Goal: Task Accomplishment & Management: Use online tool/utility

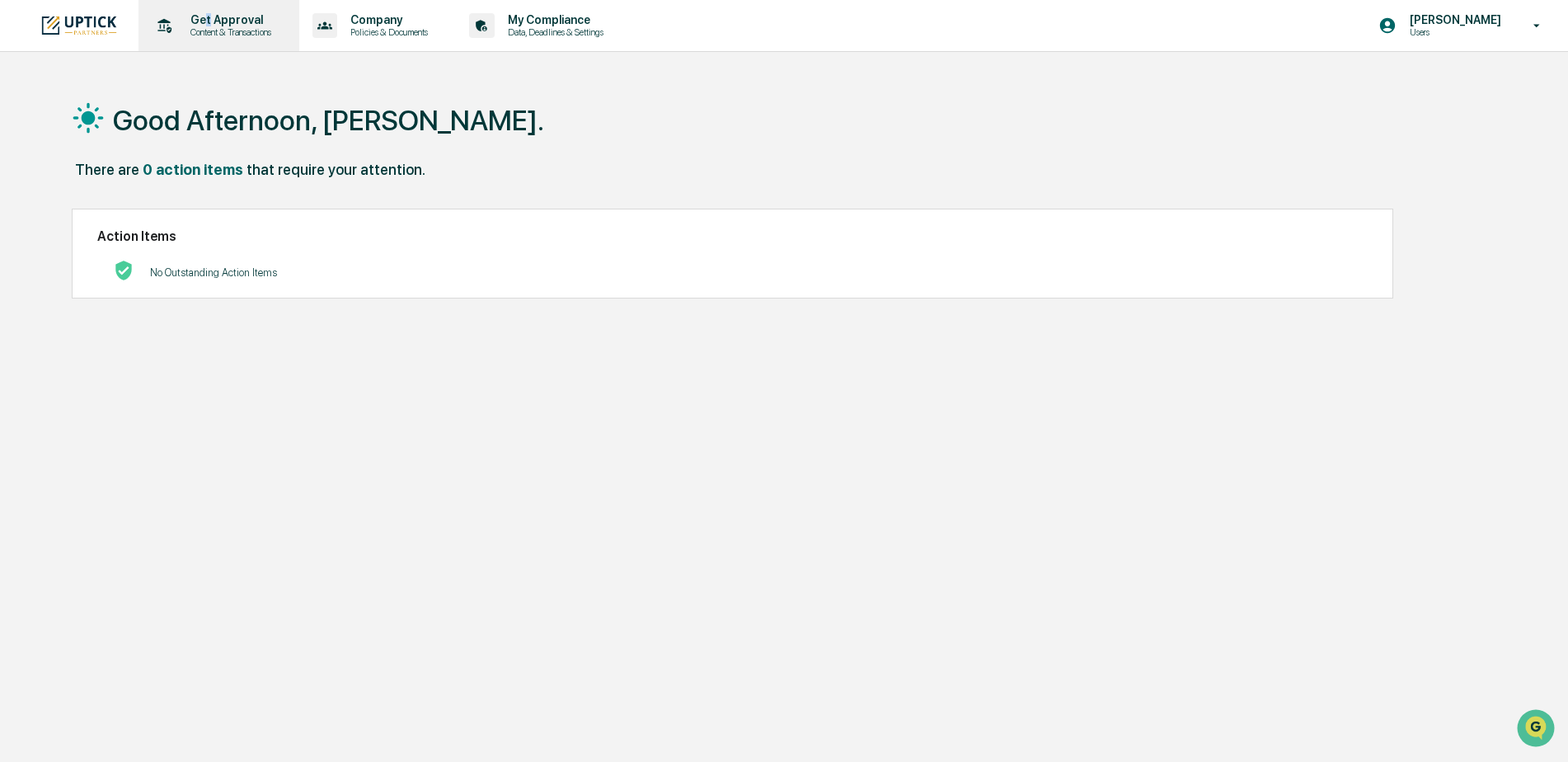
click at [207, 18] on p "Get Approval" at bounding box center [228, 19] width 102 height 13
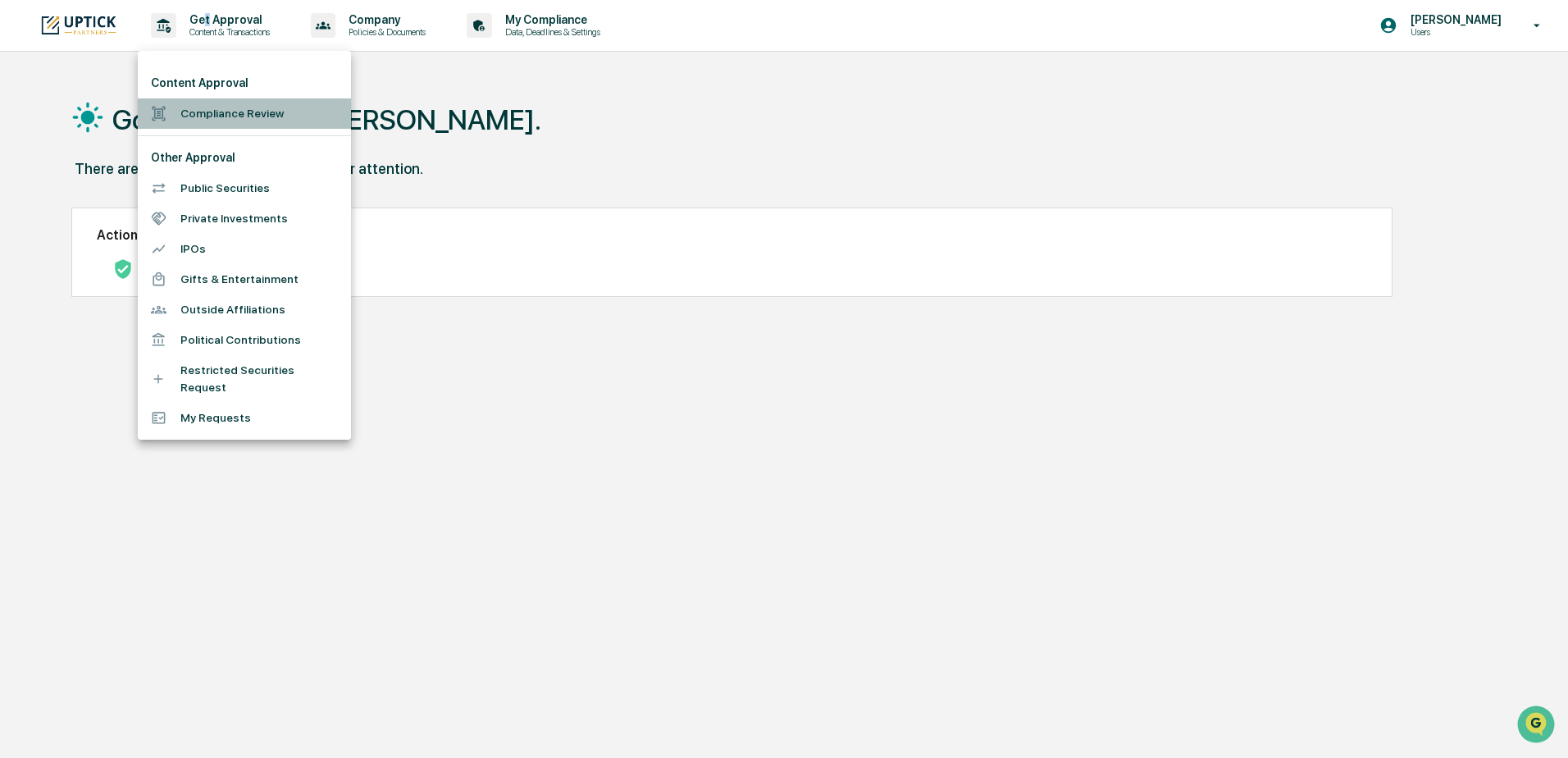
click at [268, 119] on li "Compliance Review" at bounding box center [244, 113] width 213 height 30
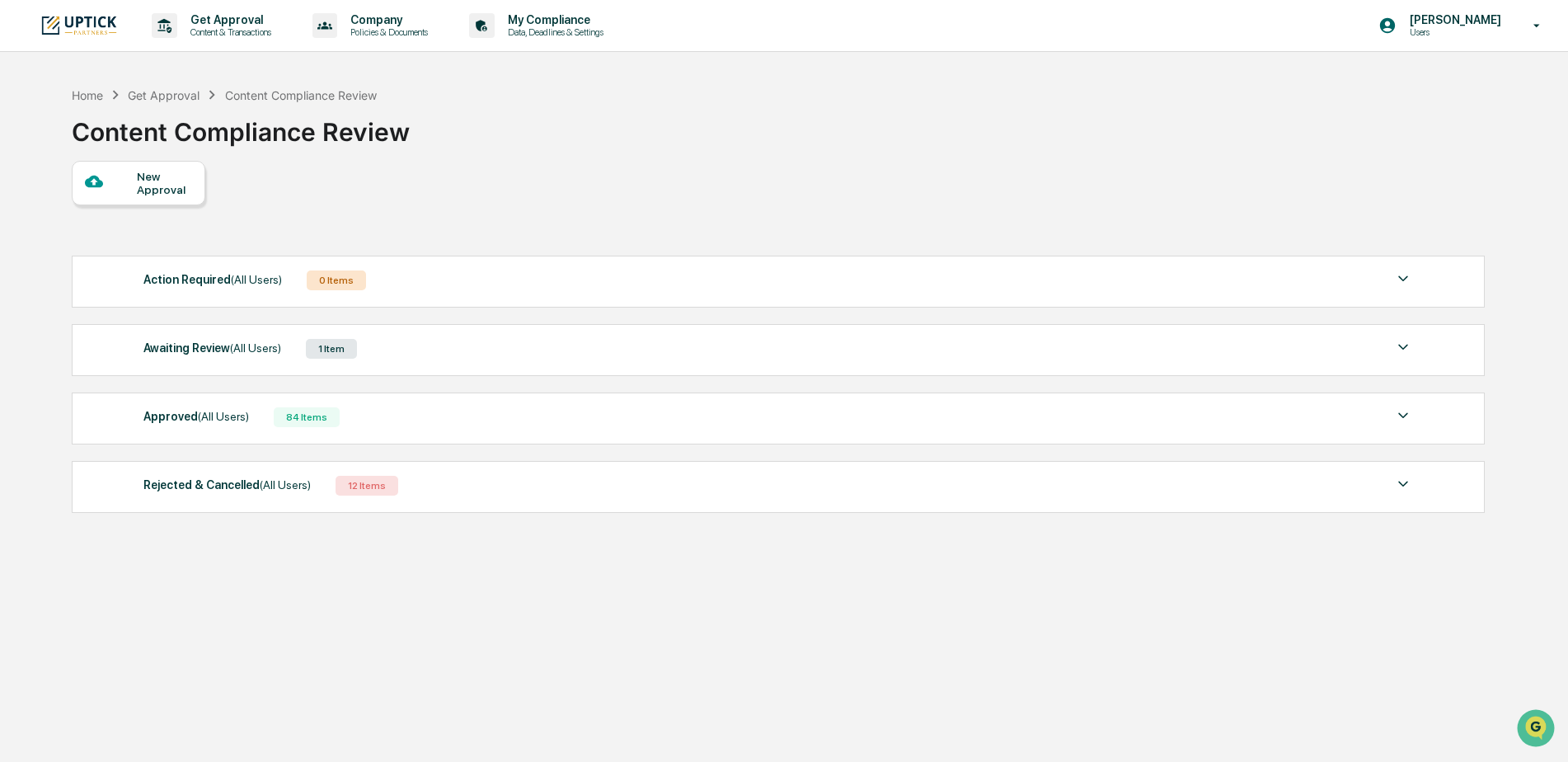
click at [332, 353] on div "1 Item" at bounding box center [332, 348] width 51 height 20
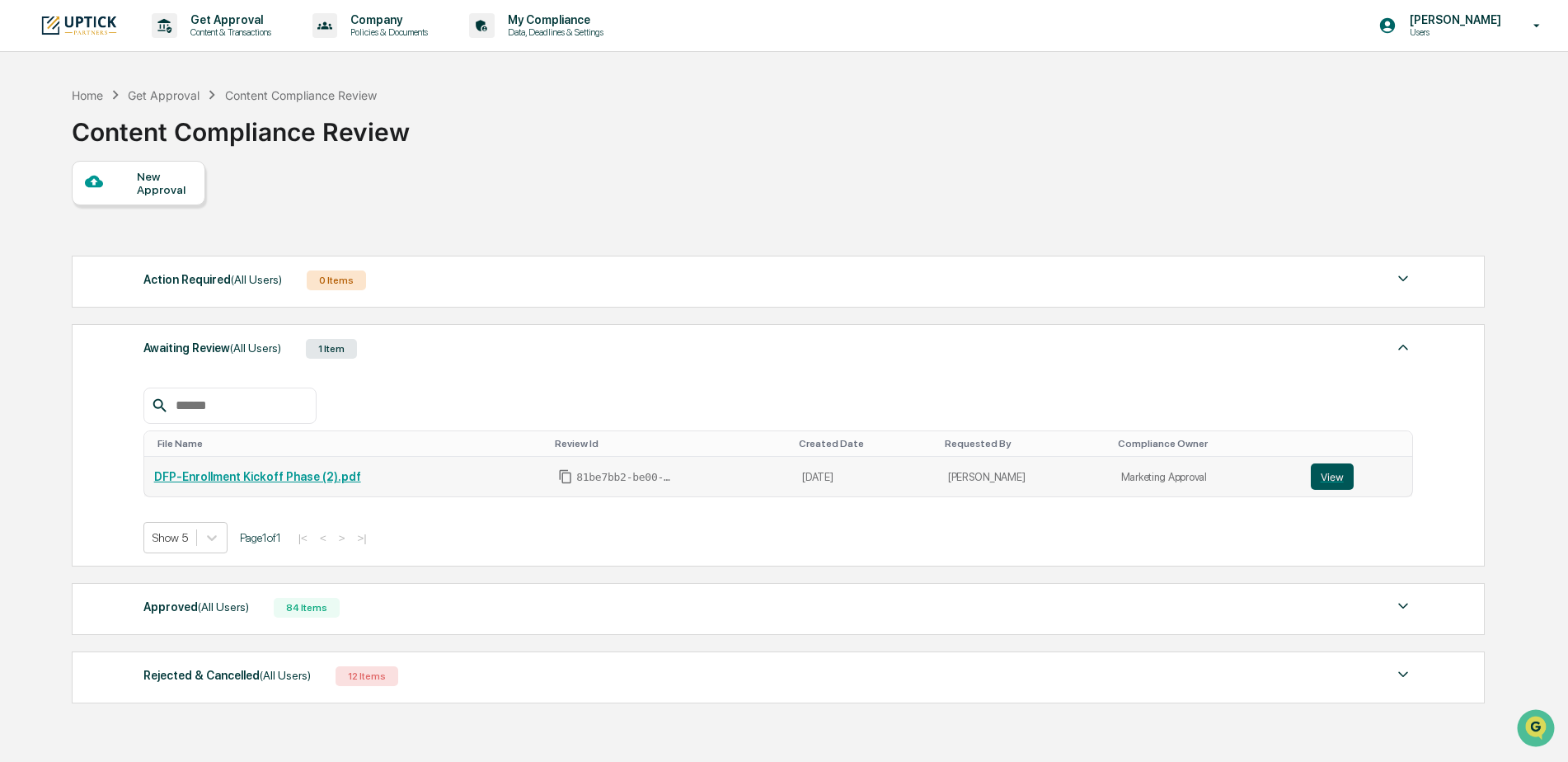
click at [1331, 474] on button "View" at bounding box center [1332, 477] width 43 height 26
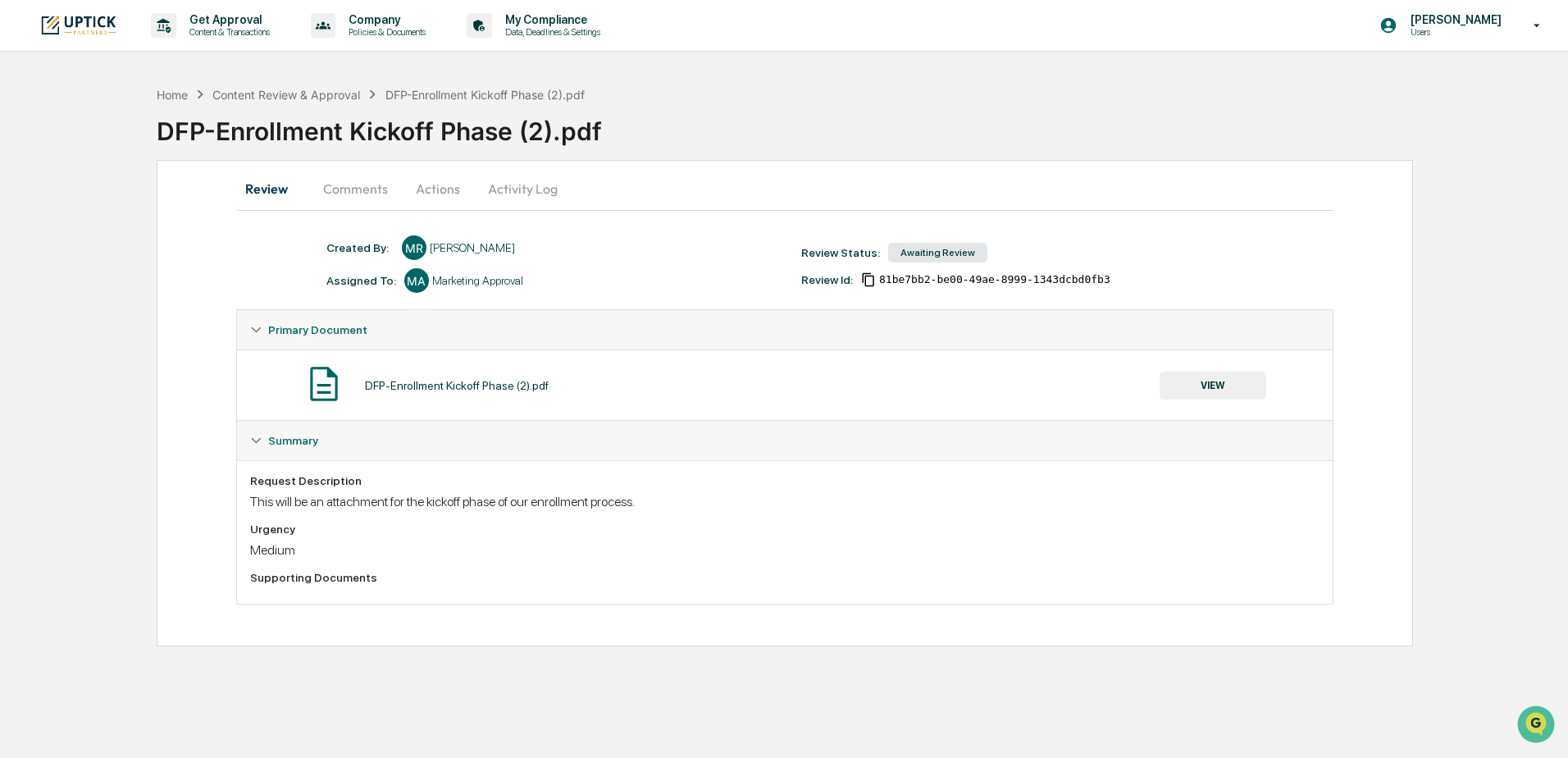
click at [519, 192] on button "Activity Log" at bounding box center [523, 188] width 96 height 39
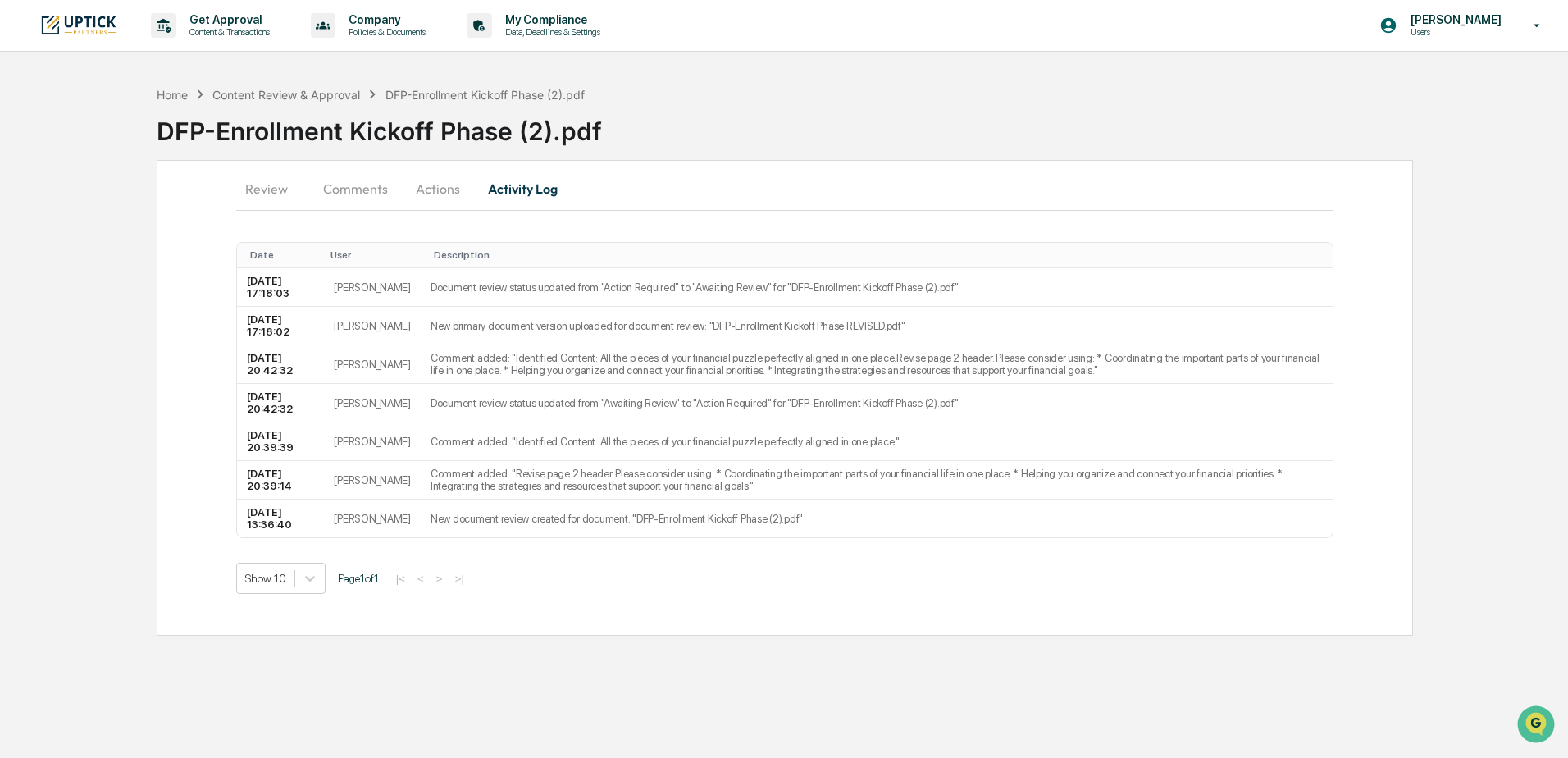
click at [440, 187] on button "Actions" at bounding box center [438, 188] width 74 height 39
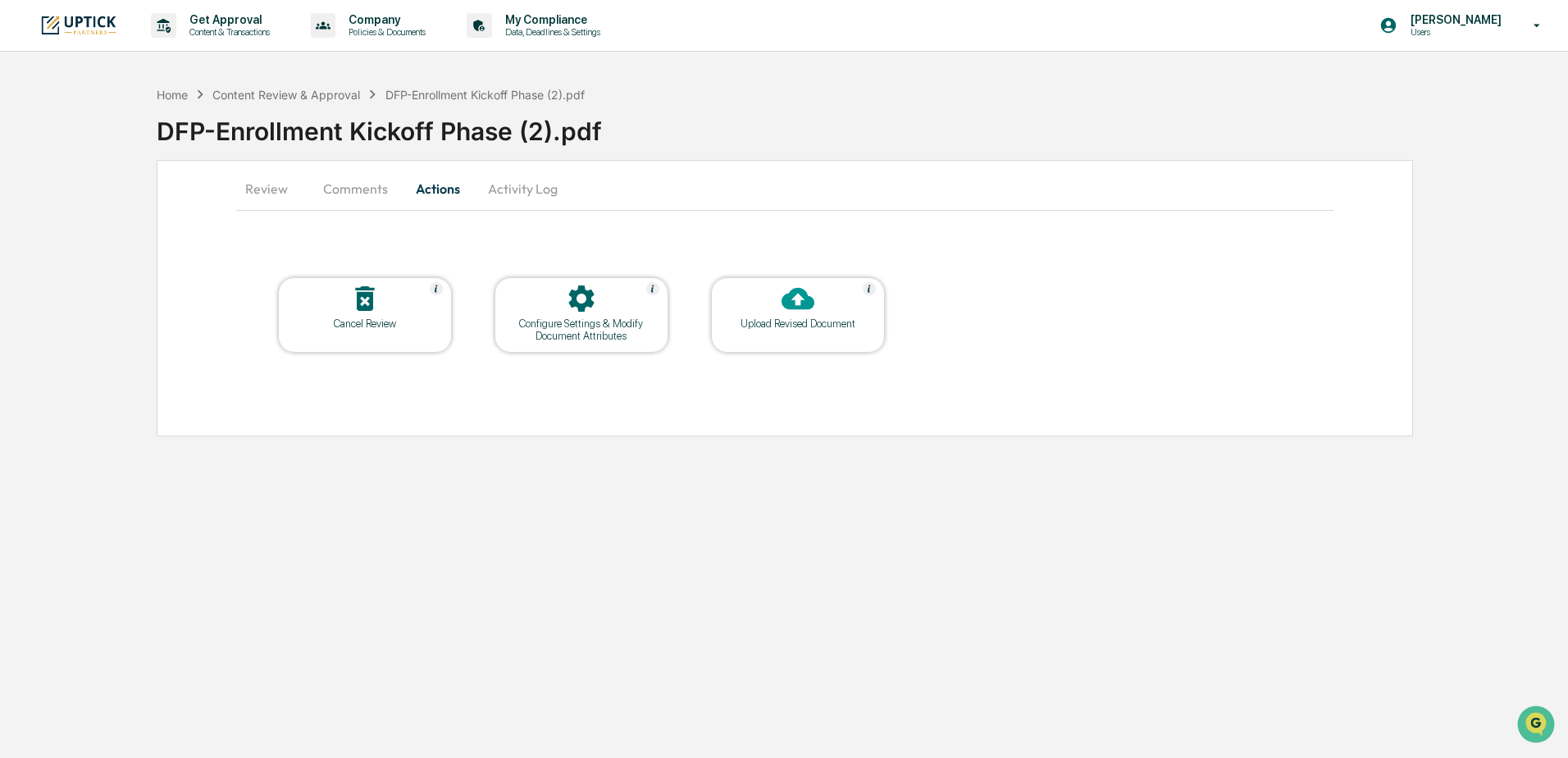
click at [832, 320] on div "Upload Revised Document" at bounding box center [798, 324] width 148 height 12
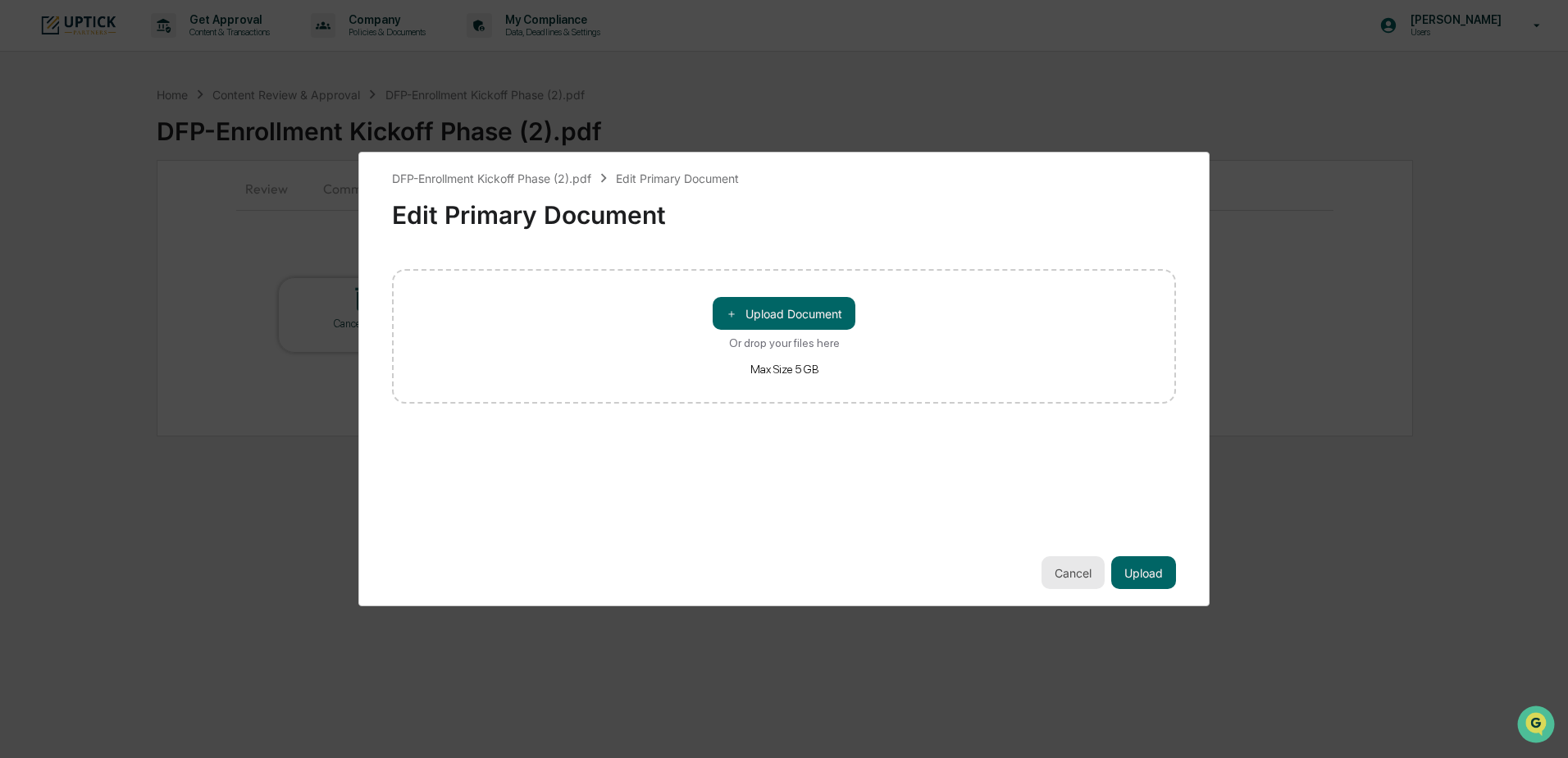
click at [1074, 577] on button "Cancel" at bounding box center [1073, 573] width 64 height 33
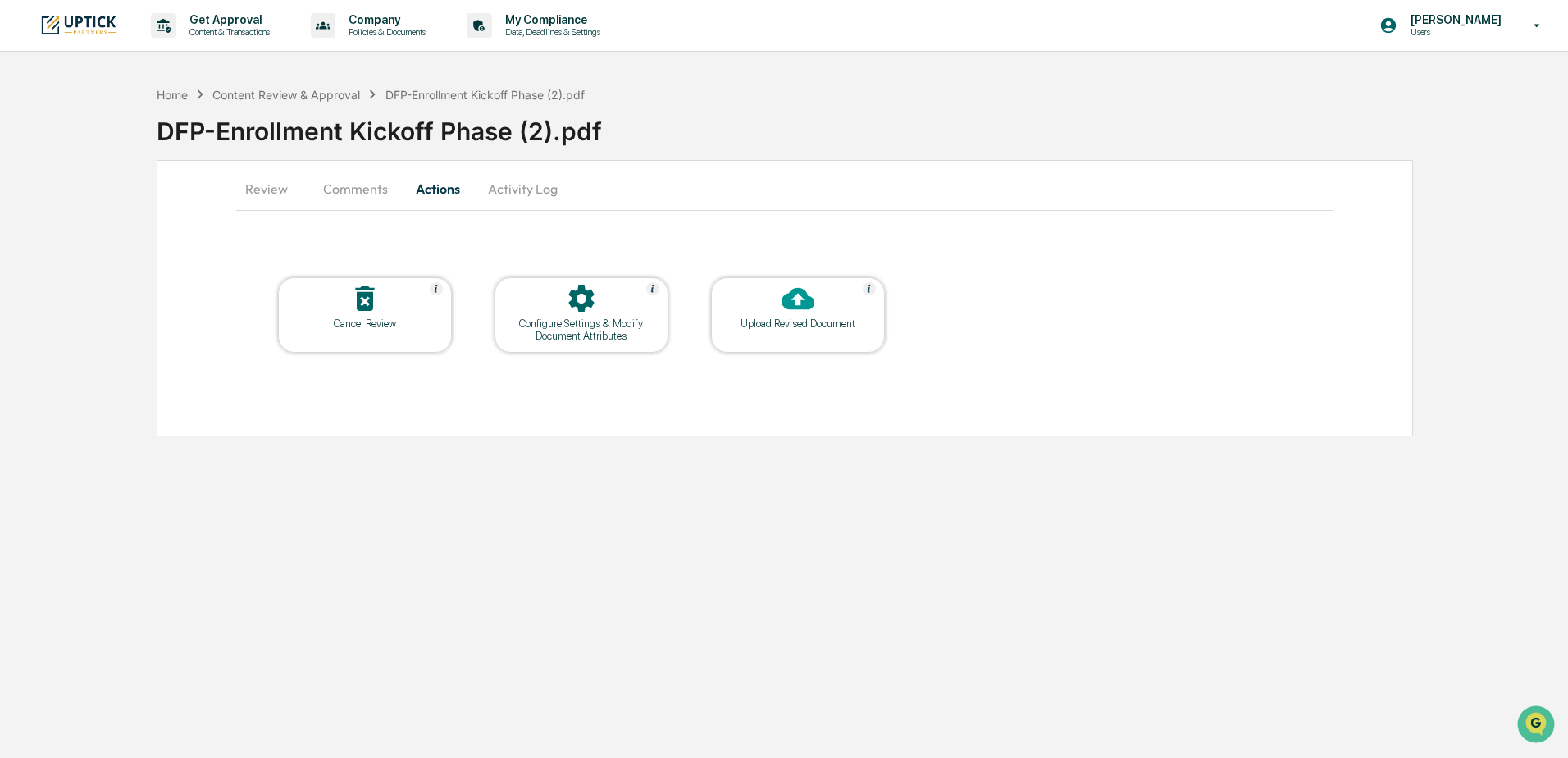
click at [547, 188] on button "Activity Log" at bounding box center [523, 188] width 96 height 39
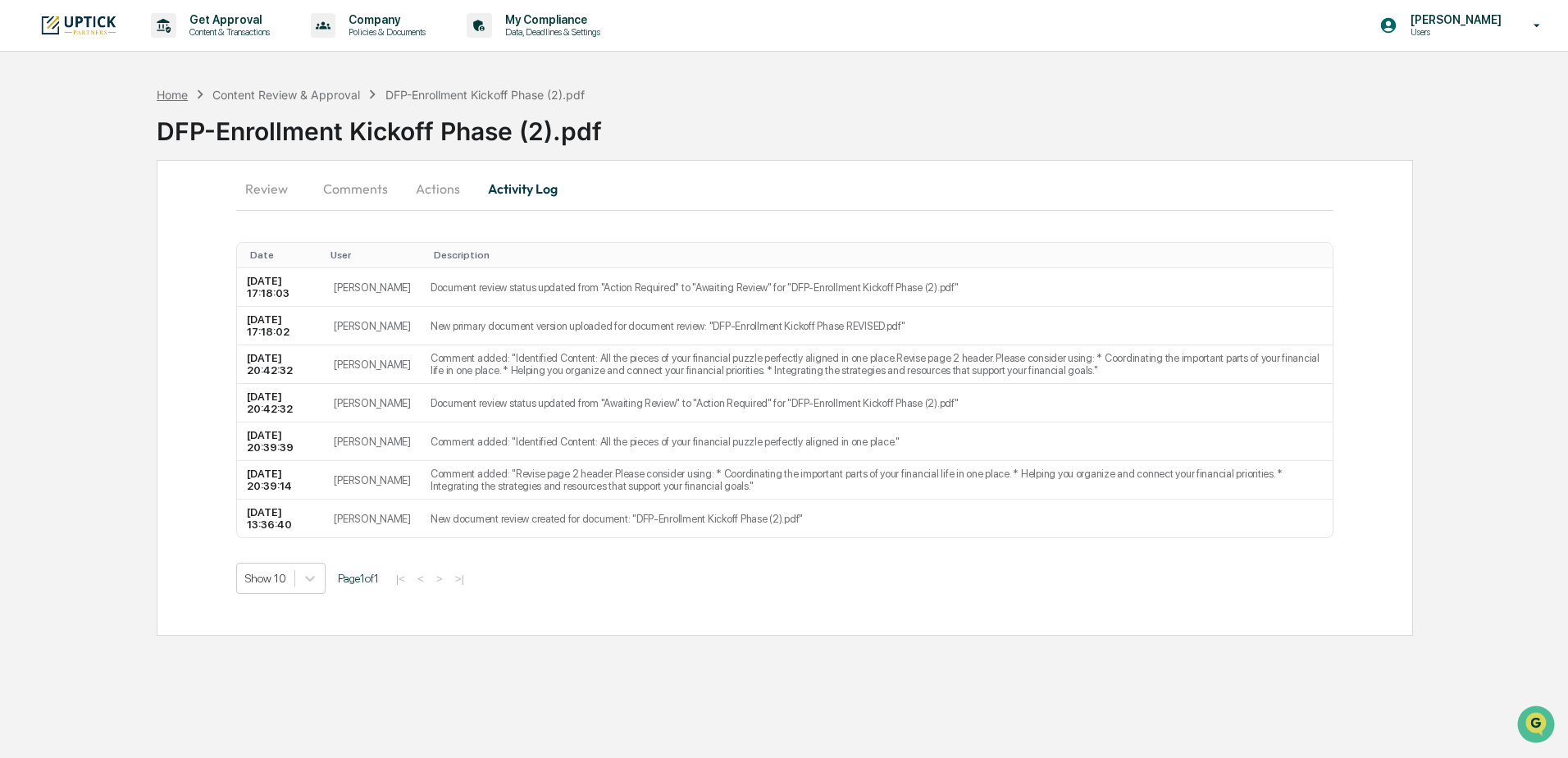
click at [181, 96] on div "Home" at bounding box center [172, 95] width 31 height 14
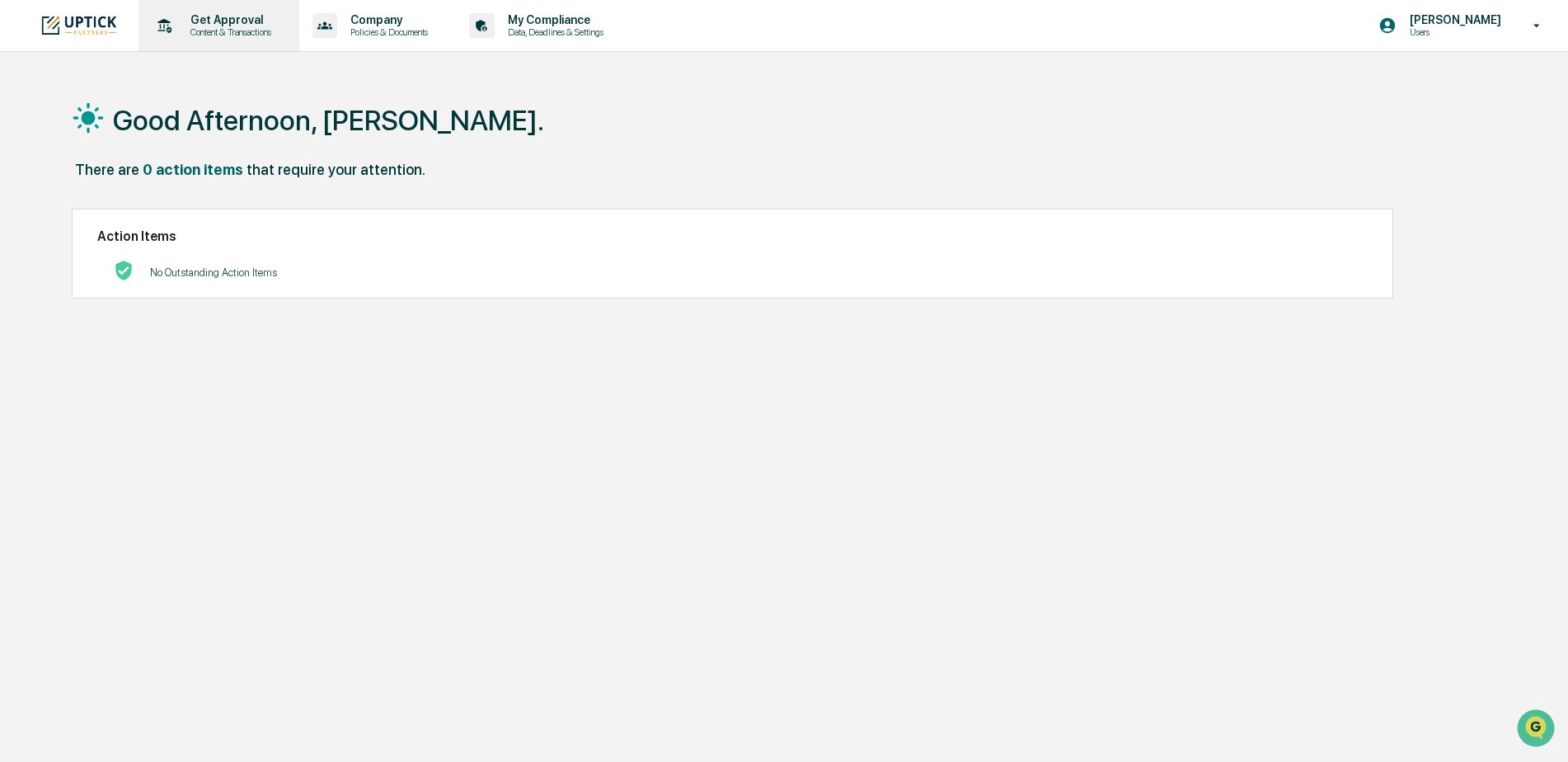
click at [248, 24] on p "Get Approval" at bounding box center [228, 19] width 102 height 13
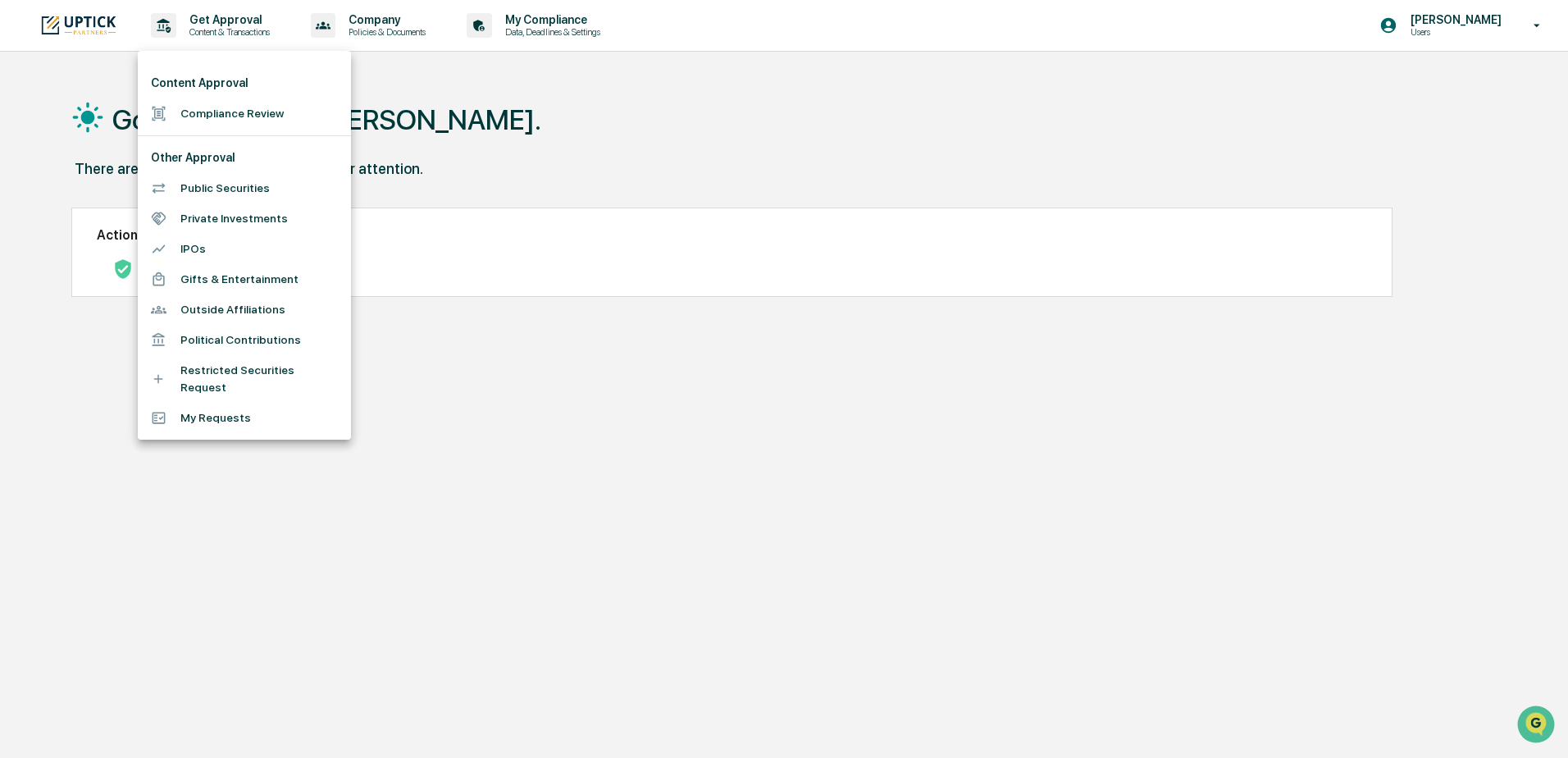
click at [661, 138] on div at bounding box center [784, 379] width 1568 height 758
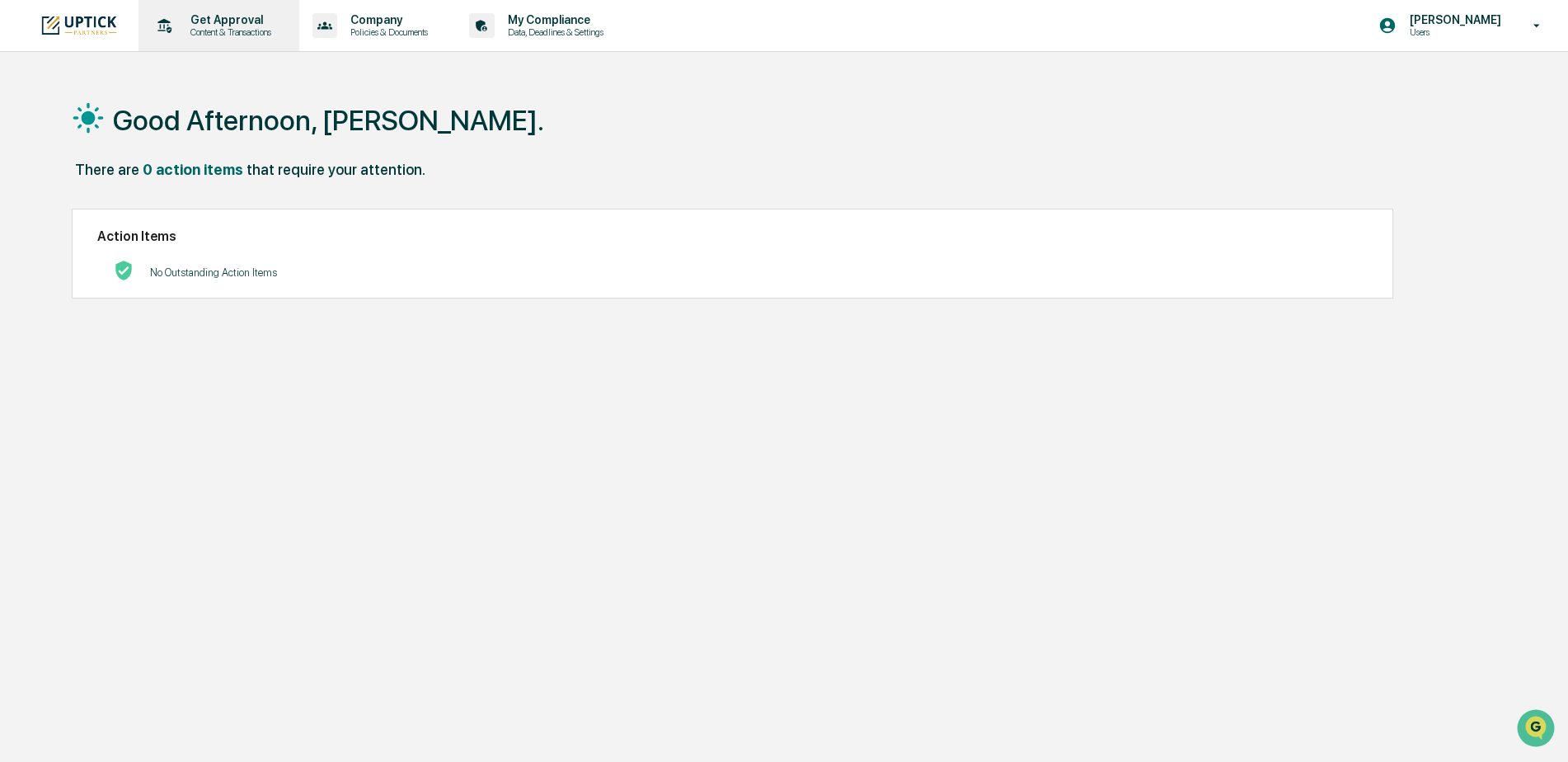
click at [230, 26] on p "Content & Transactions" at bounding box center [228, 31] width 102 height 11
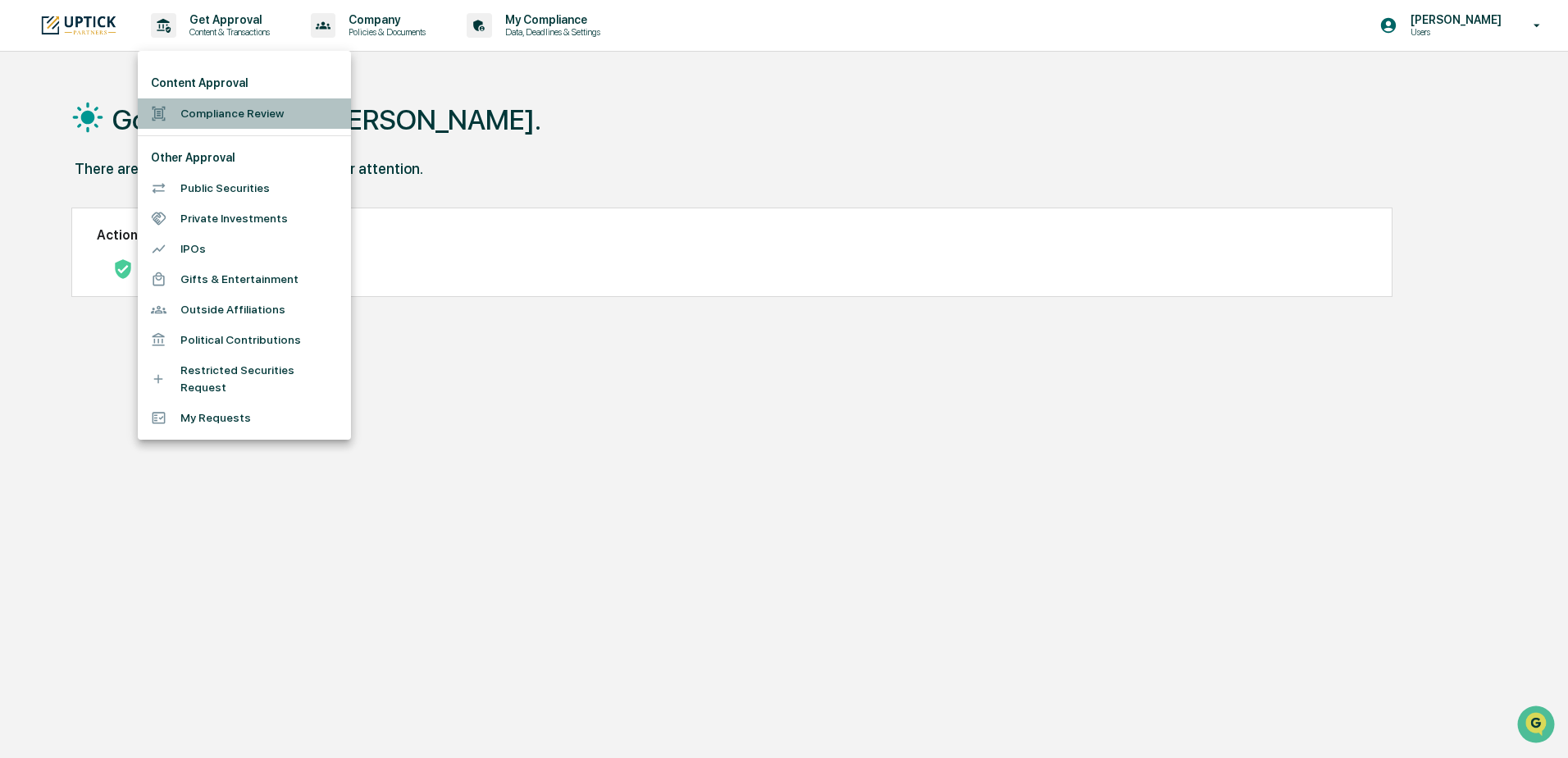
click at [223, 109] on li "Compliance Review" at bounding box center [244, 113] width 213 height 30
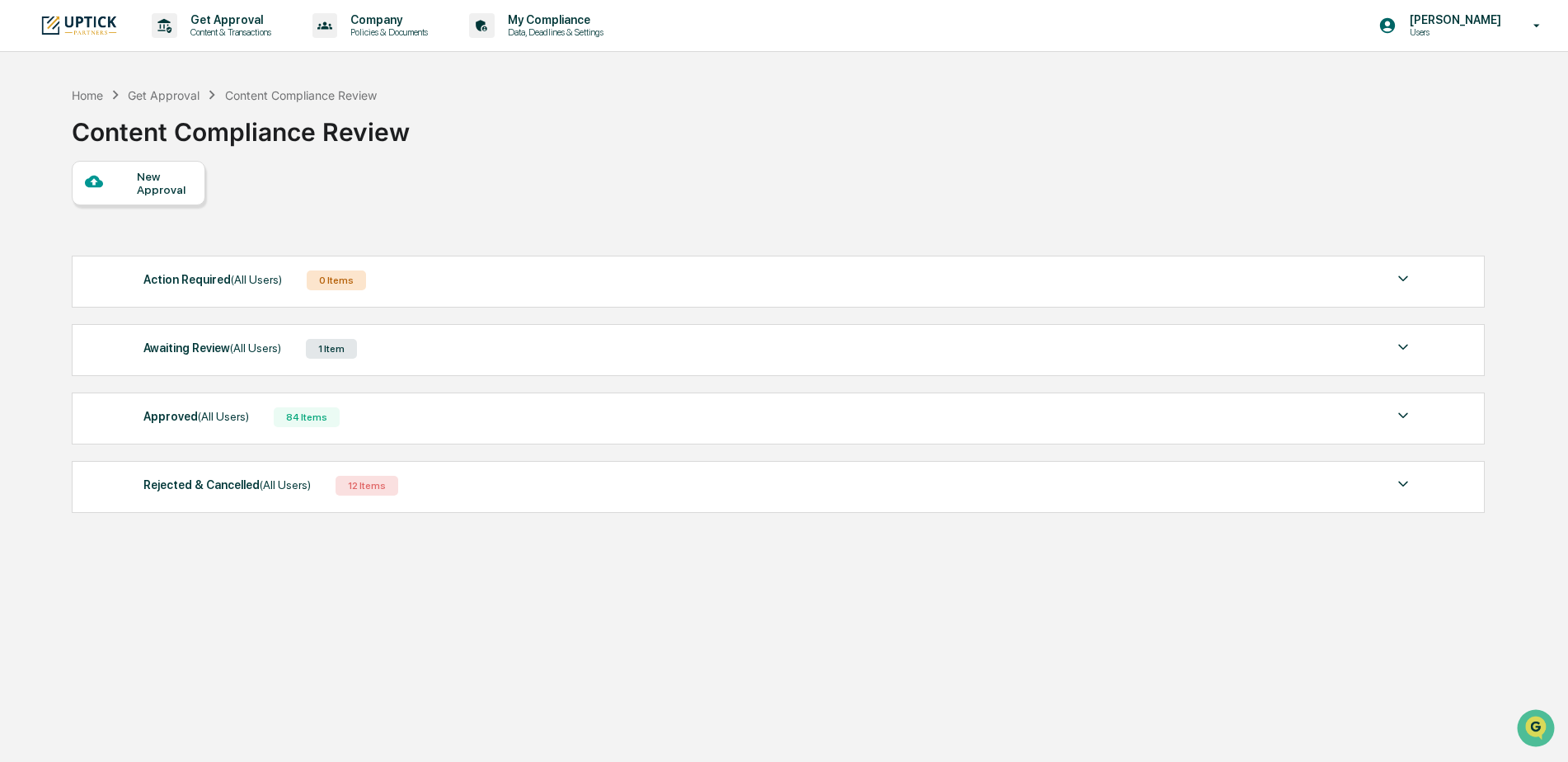
click at [391, 350] on div "Awaiting Review (All Users) 1 Item" at bounding box center [779, 348] width 1270 height 23
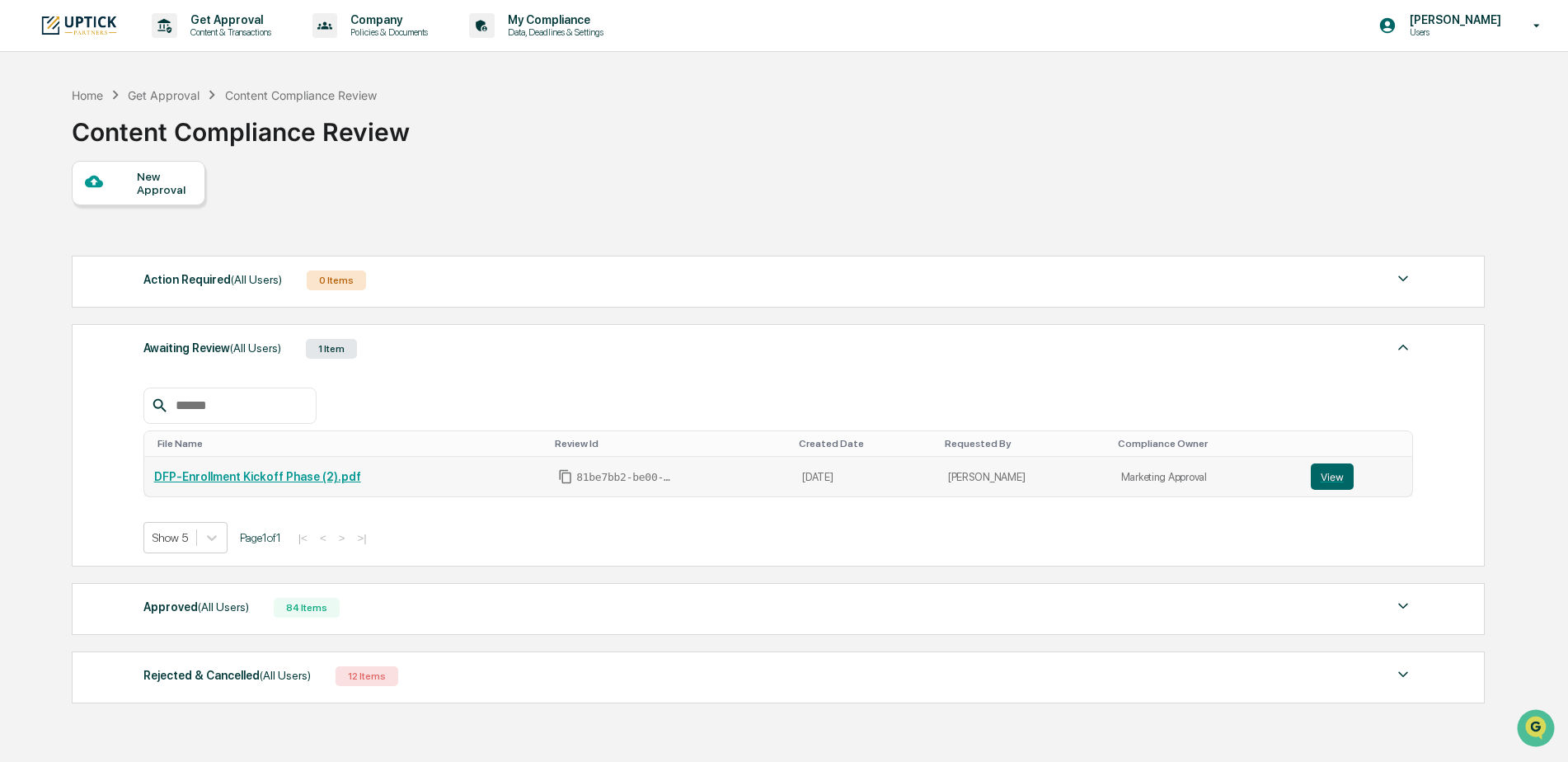
click at [311, 475] on link "DFP-Enrollment Kickoff Phase (2).pdf" at bounding box center [257, 476] width 207 height 13
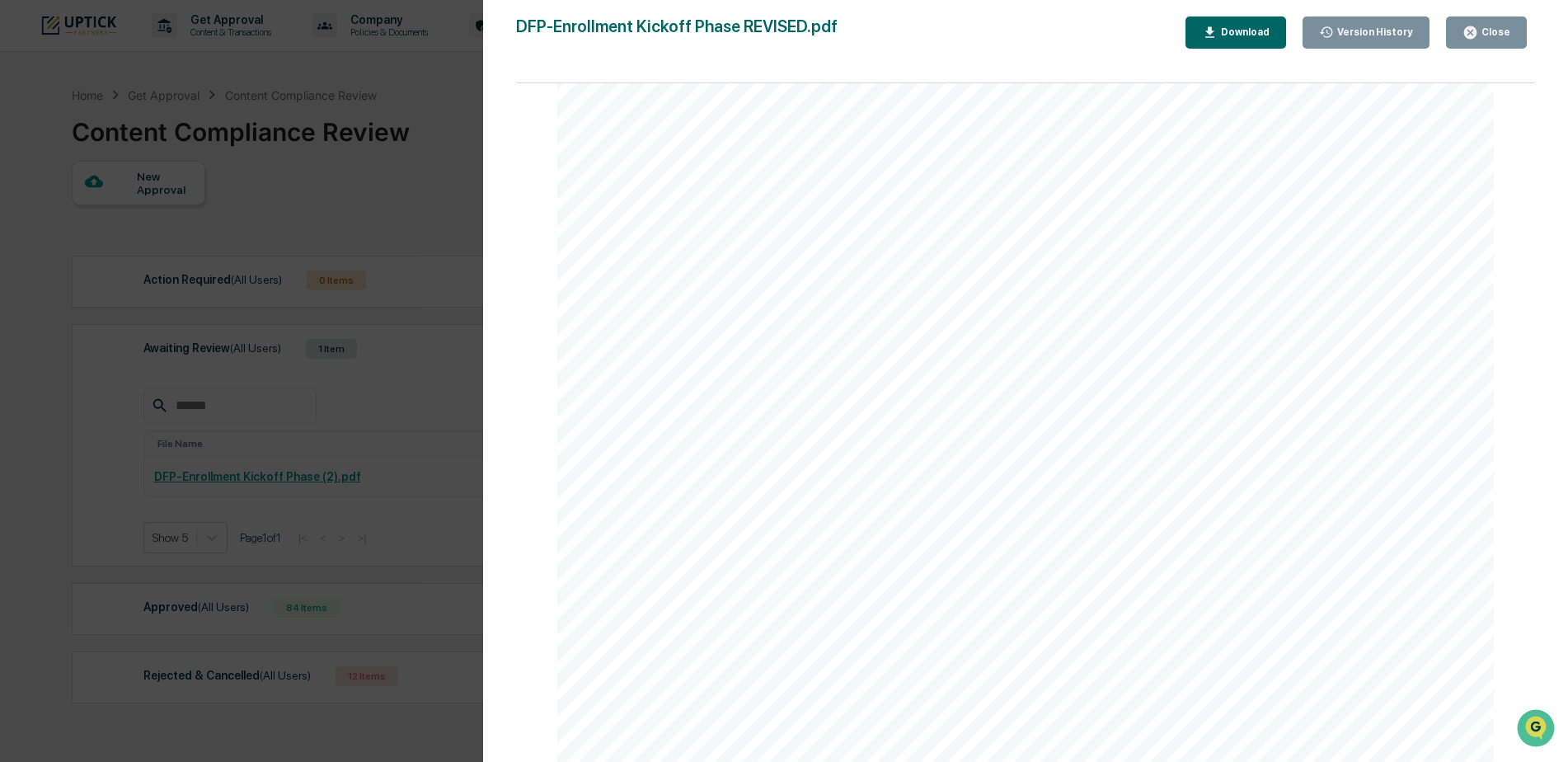
scroll to position [3104, 0]
click at [1473, 28] on icon "button" at bounding box center [1471, 32] width 12 height 12
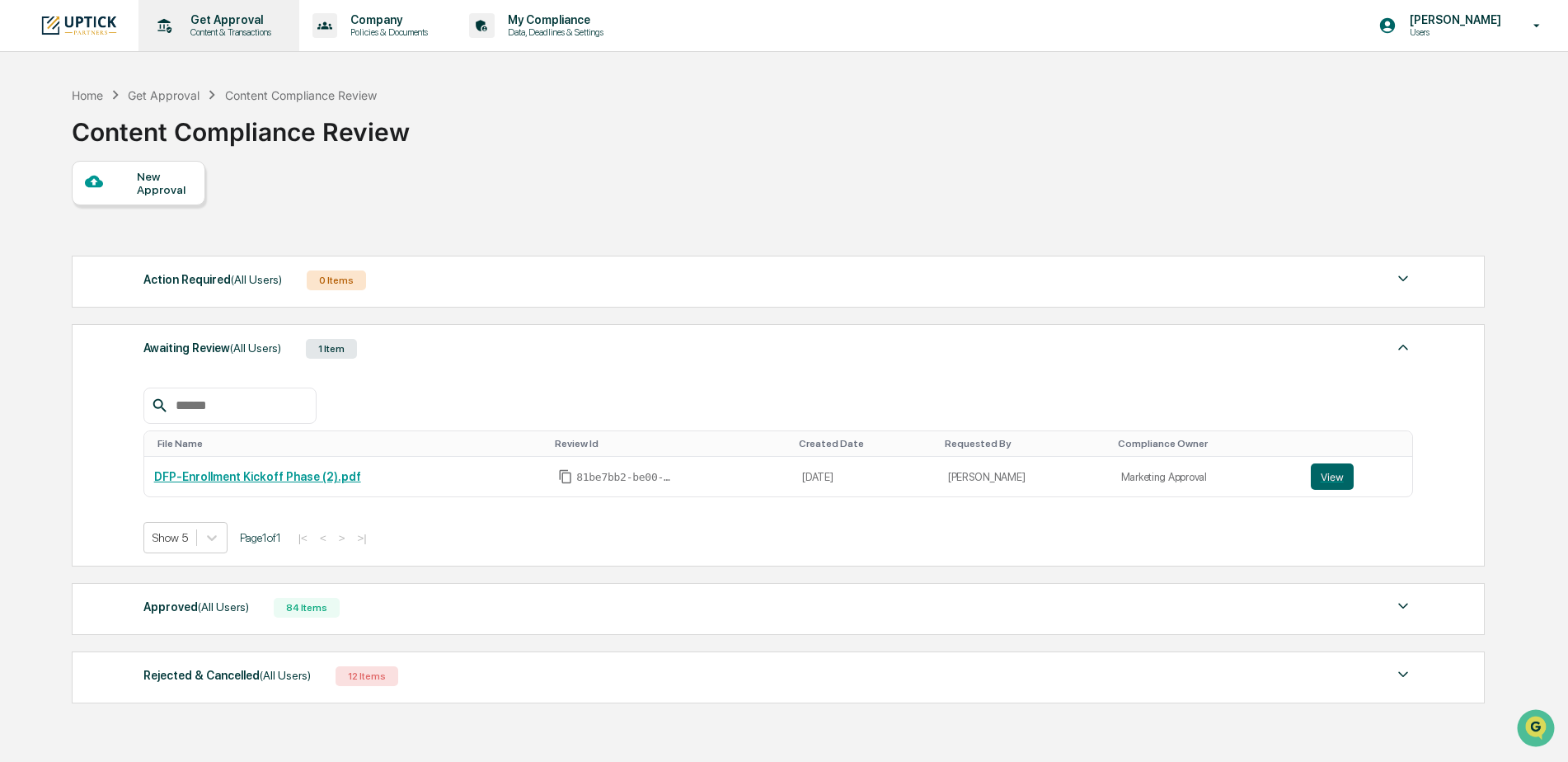
click at [228, 17] on p "Get Approval" at bounding box center [228, 19] width 102 height 13
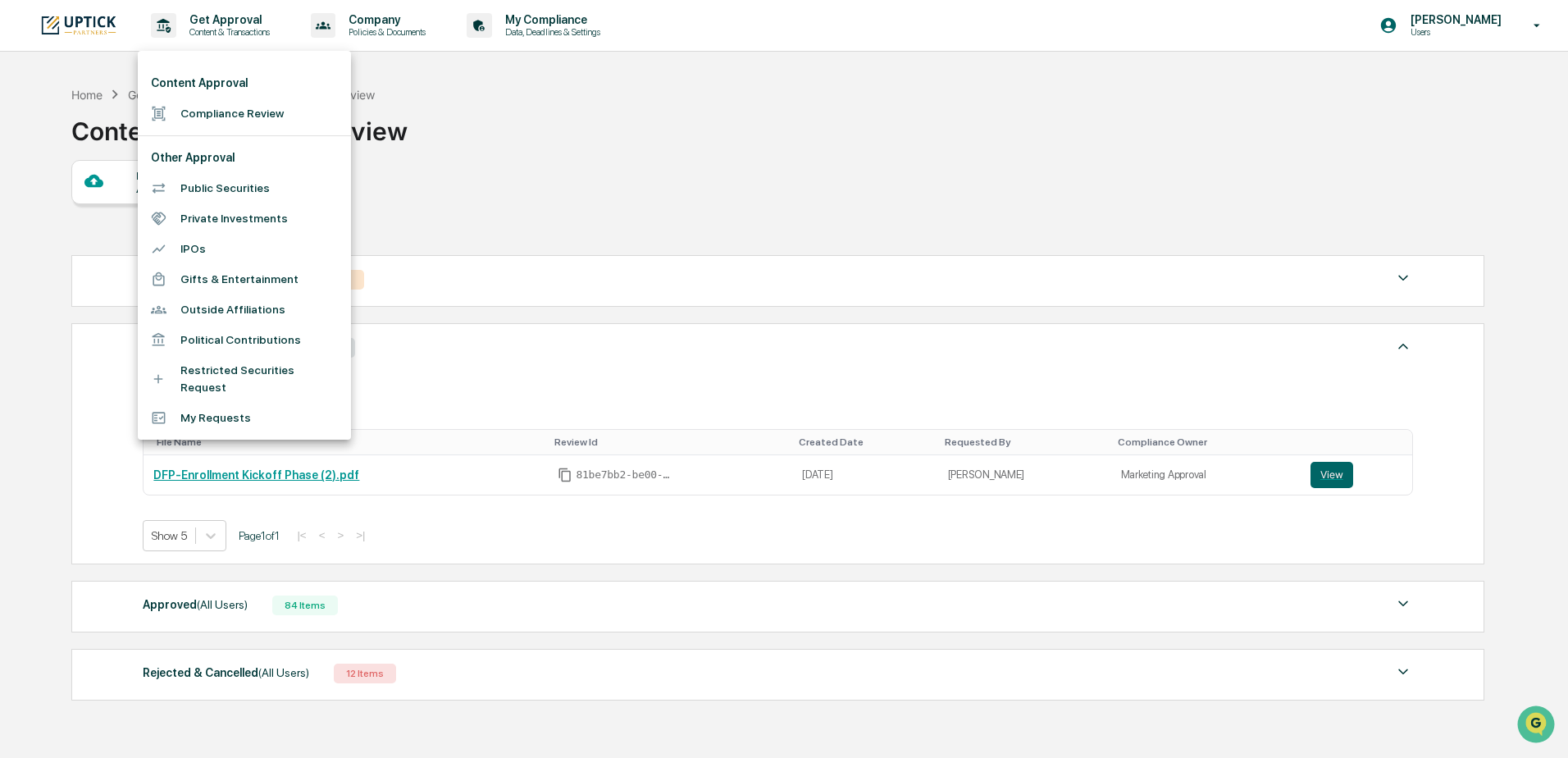
click at [220, 117] on li "Compliance Review" at bounding box center [244, 113] width 213 height 30
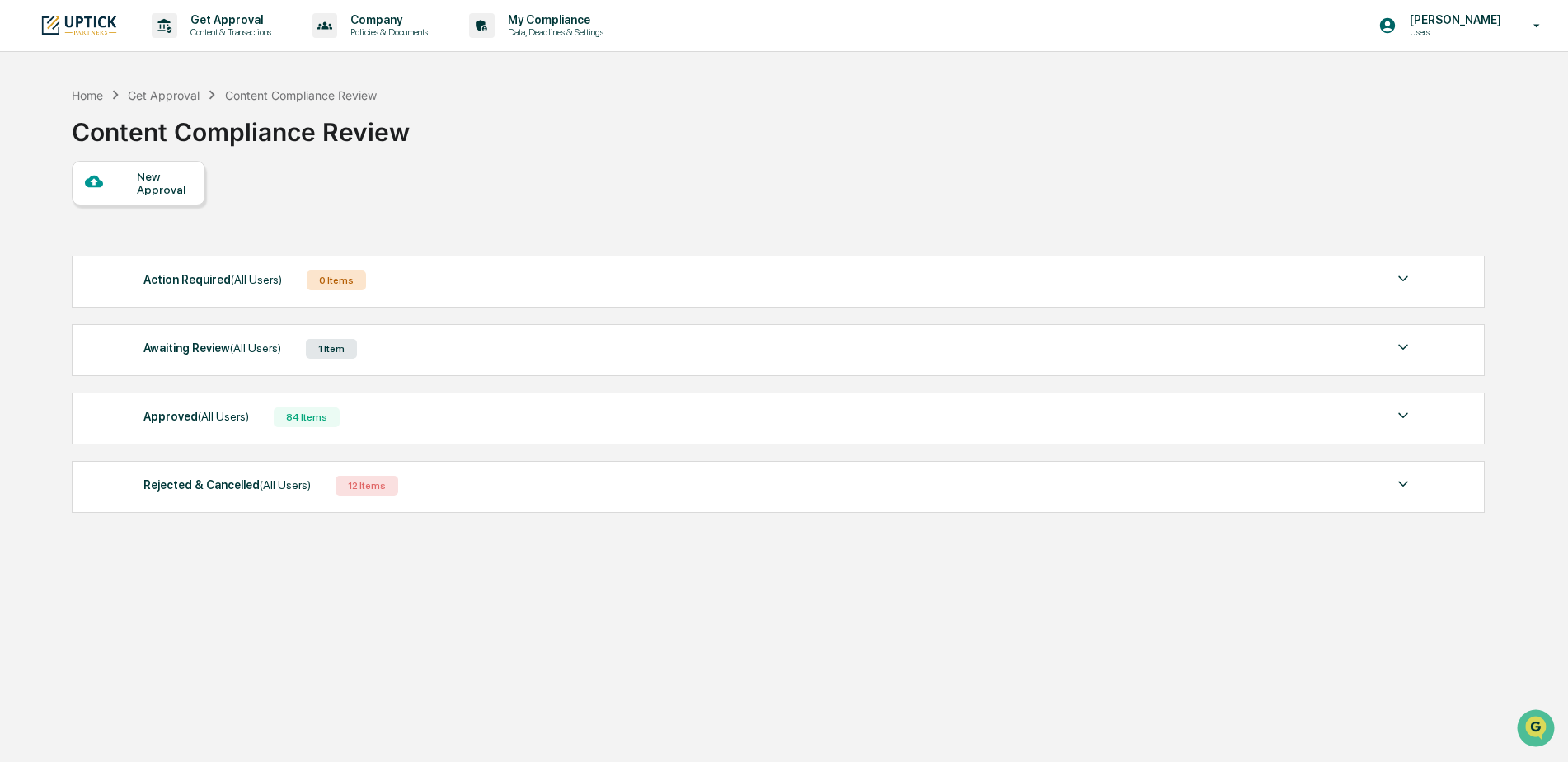
click at [444, 365] on div "Awaiting Review (All Users) 1 Item File Name Review Id Created Date Requested B…" at bounding box center [778, 349] width 1413 height 52
